Goal: Task Accomplishment & Management: Manage account settings

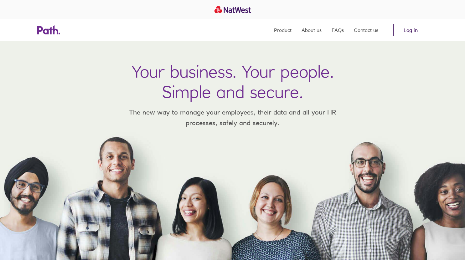
click at [413, 29] on link "Log in" at bounding box center [410, 30] width 35 height 13
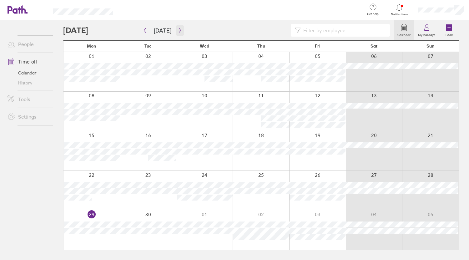
click at [179, 32] on icon "button" at bounding box center [180, 30] width 2 height 5
